Goal: Information Seeking & Learning: Learn about a topic

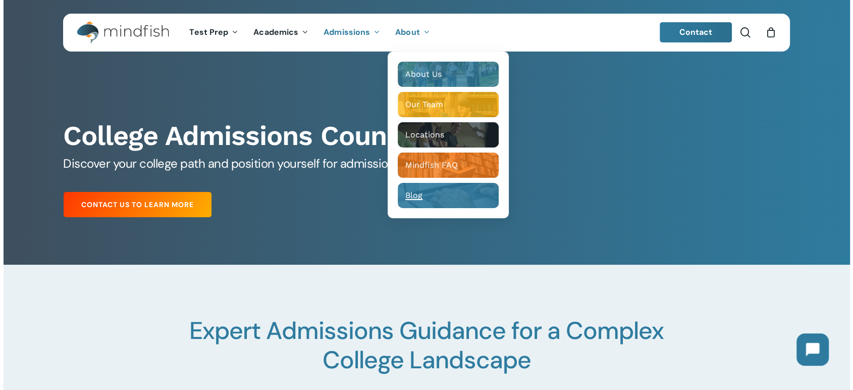
click at [415, 198] on span "Blog" at bounding box center [413, 195] width 17 height 10
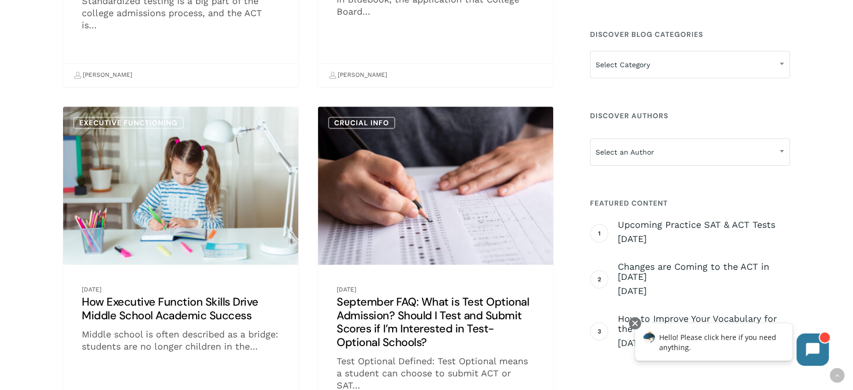
scroll to position [392, 0]
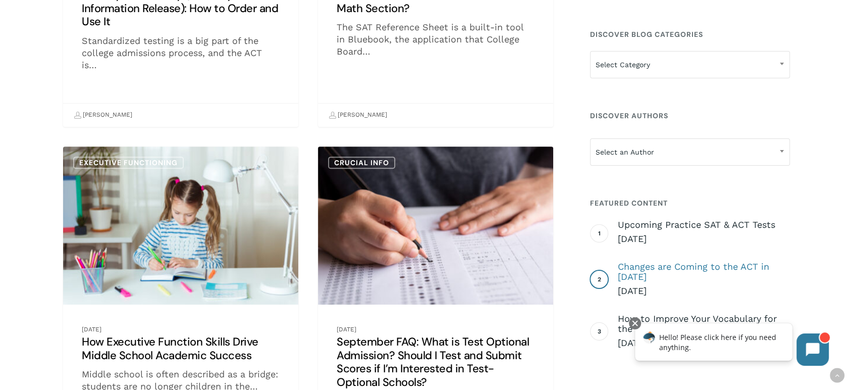
click at [626, 270] on span "Changes are Coming to the ACT in [DATE]" at bounding box center [704, 271] width 172 height 20
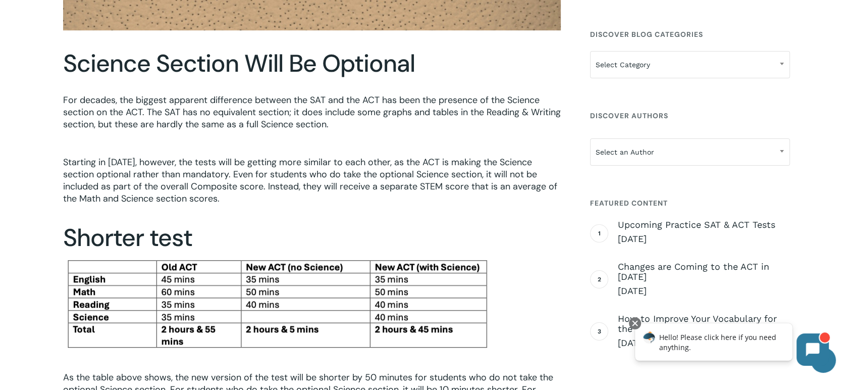
scroll to position [841, 0]
